Goal: Transaction & Acquisition: Purchase product/service

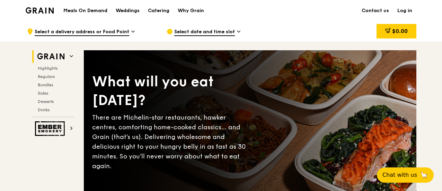
click at [405, 9] on link "Log in" at bounding box center [404, 10] width 23 height 21
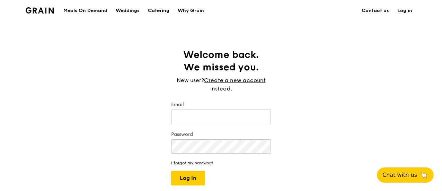
type input "[EMAIL_ADDRESS][DOMAIN_NAME]"
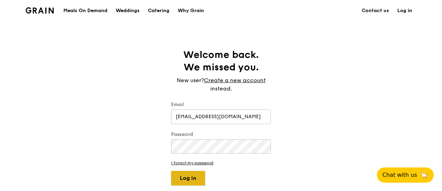
click at [194, 179] on button "Log in" at bounding box center [188, 178] width 34 height 15
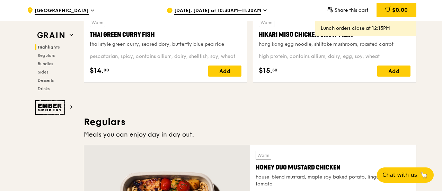
scroll to position [277, 0]
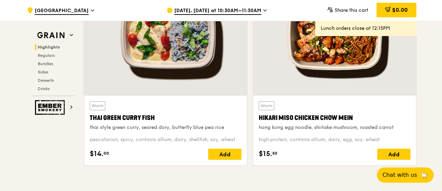
click at [347, 54] on div at bounding box center [334, 35] width 163 height 120
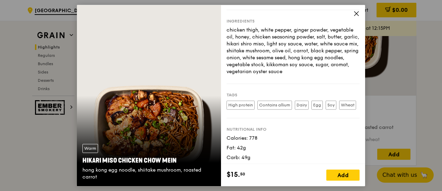
scroll to position [29, 0]
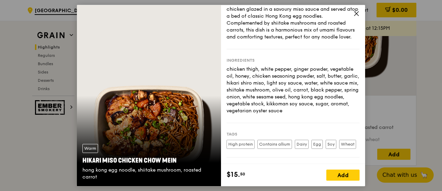
click at [357, 11] on icon at bounding box center [356, 13] width 6 height 6
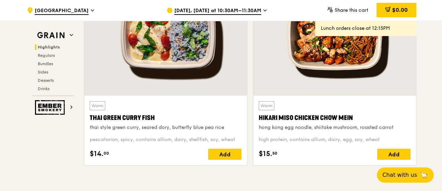
click at [179, 53] on div at bounding box center [165, 35] width 163 height 120
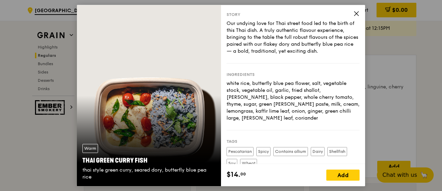
scroll to position [0, 0]
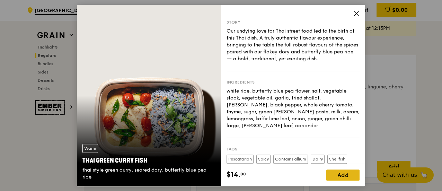
click at [348, 180] on div "Add" at bounding box center [342, 174] width 33 height 11
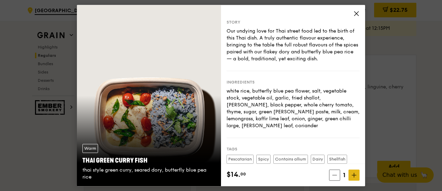
click at [355, 175] on icon at bounding box center [354, 175] width 4 height 0
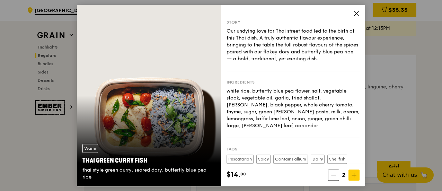
click at [357, 14] on icon at bounding box center [356, 13] width 6 height 6
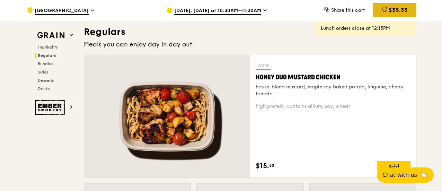
click at [402, 14] on div "$35.35" at bounding box center [394, 10] width 43 height 15
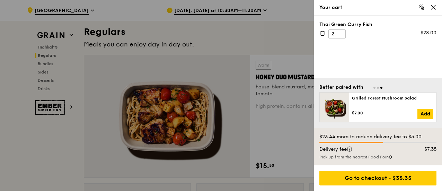
click at [432, 9] on icon at bounding box center [433, 7] width 4 height 4
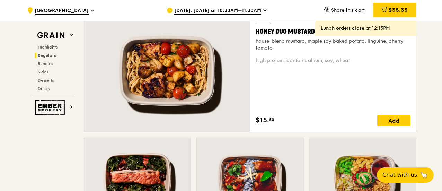
scroll to position [589, 0]
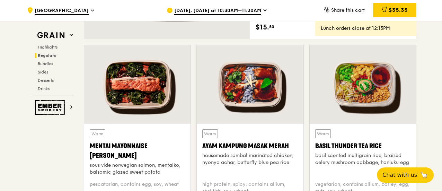
click at [371, 89] on div at bounding box center [363, 84] width 106 height 79
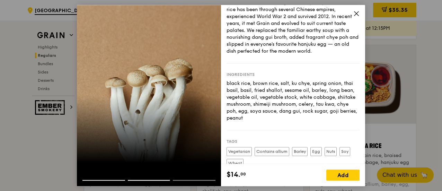
scroll to position [0, 0]
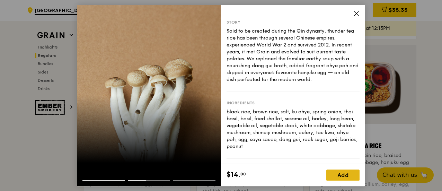
click at [344, 175] on div "Add" at bounding box center [342, 174] width 33 height 11
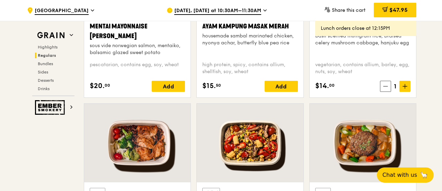
scroll to position [623, 0]
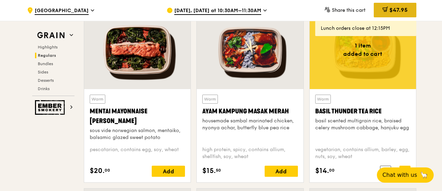
click at [400, 8] on span "$47.95" at bounding box center [398, 10] width 18 height 7
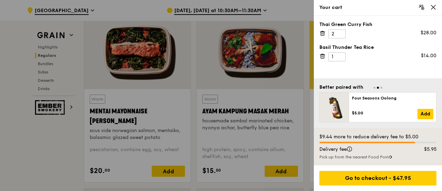
click at [294, 51] on div at bounding box center [221, 95] width 442 height 191
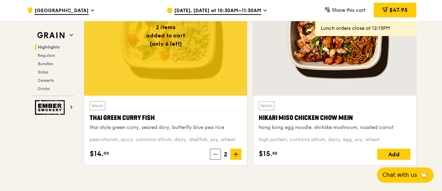
scroll to position [277, 0]
click at [351, 44] on div at bounding box center [334, 35] width 163 height 120
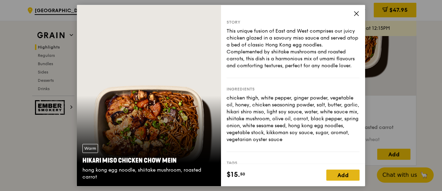
click at [349, 174] on div "Add" at bounding box center [342, 174] width 33 height 11
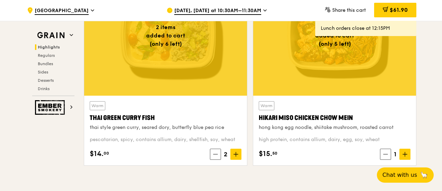
click at [404, 10] on span "$61.90" at bounding box center [399, 10] width 18 height 7
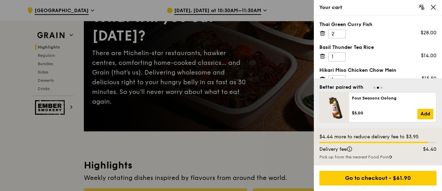
scroll to position [0, 0]
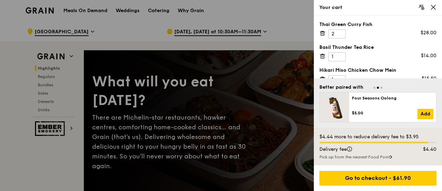
click at [208, 32] on div at bounding box center [221, 95] width 442 height 191
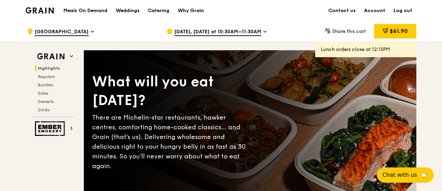
click at [168, 32] on icon at bounding box center [169, 31] width 5 height 5
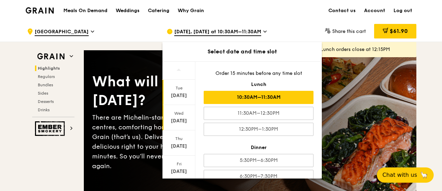
click at [178, 119] on div "[DATE]" at bounding box center [178, 120] width 31 height 7
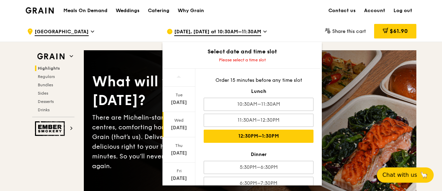
click at [240, 137] on div "12:30PM–1:30PM" at bounding box center [259, 135] width 110 height 13
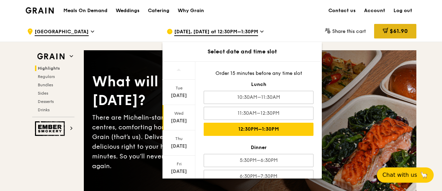
click at [398, 30] on span "$61.90" at bounding box center [399, 31] width 18 height 7
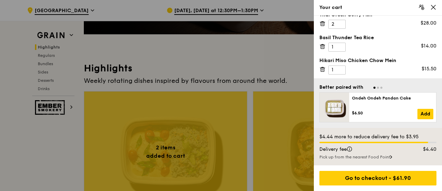
scroll to position [242, 0]
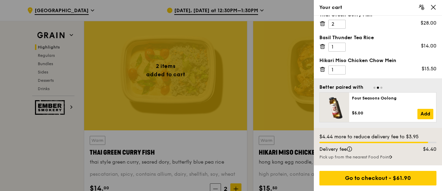
click at [288, 84] on div at bounding box center [221, 95] width 442 height 191
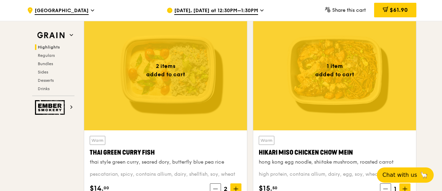
click at [374, 73] on div at bounding box center [334, 70] width 163 height 120
